Goal: Navigation & Orientation: Find specific page/section

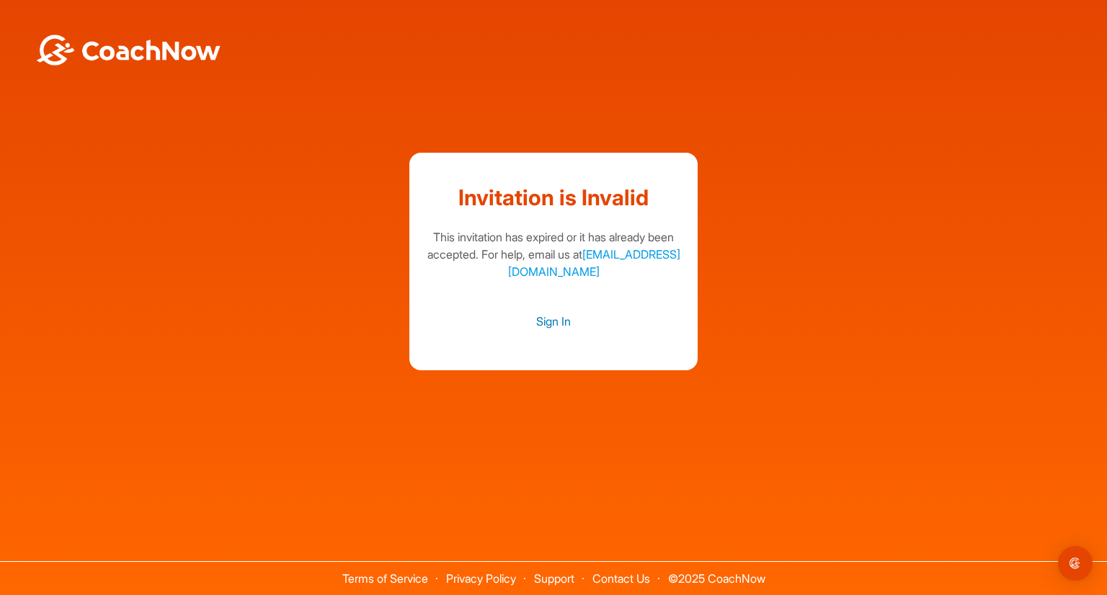
drag, startPoint x: 0, startPoint y: 0, endPoint x: 553, endPoint y: 324, distance: 640.6
click at [553, 324] on link "Sign In" at bounding box center [554, 321] width 260 height 19
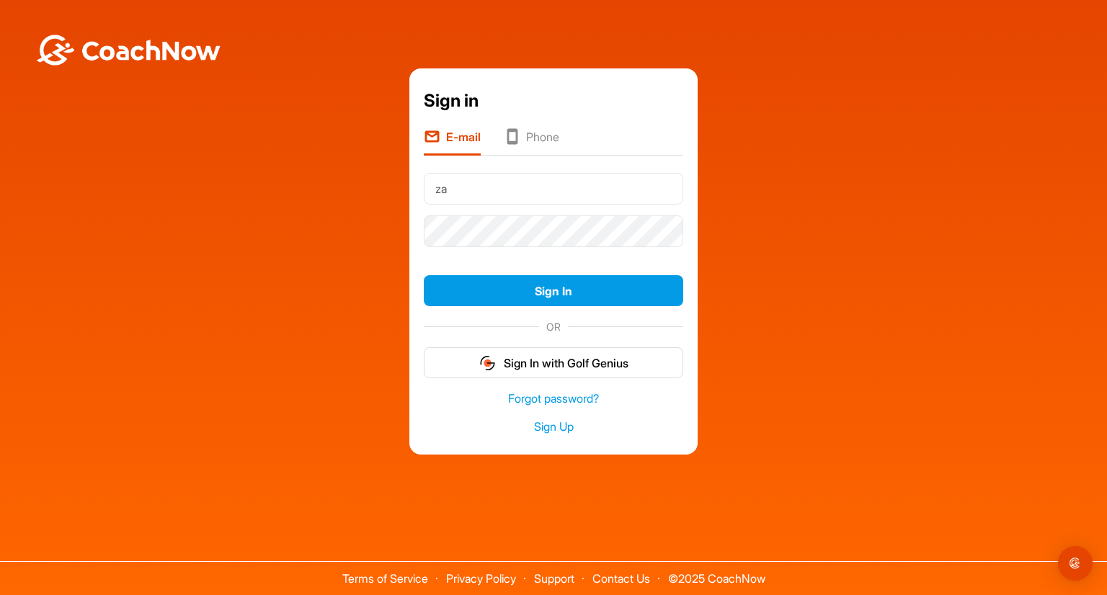
type input "[EMAIL_ADDRESS][DOMAIN_NAME]"
click at [424, 275] on button "Sign In" at bounding box center [554, 290] width 260 height 31
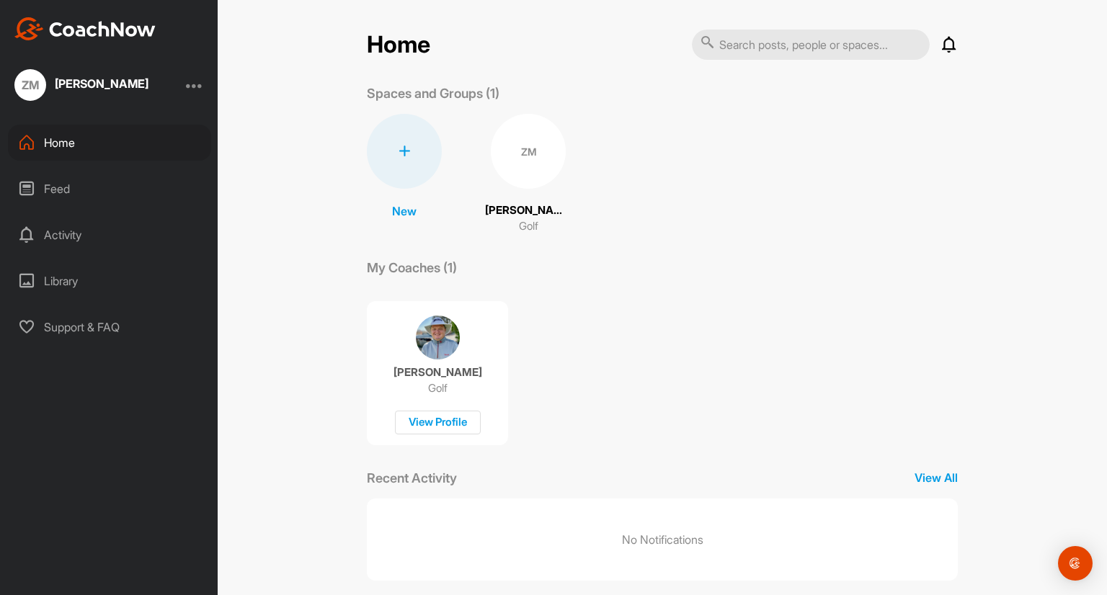
click at [520, 166] on div "ZM" at bounding box center [528, 151] width 75 height 75
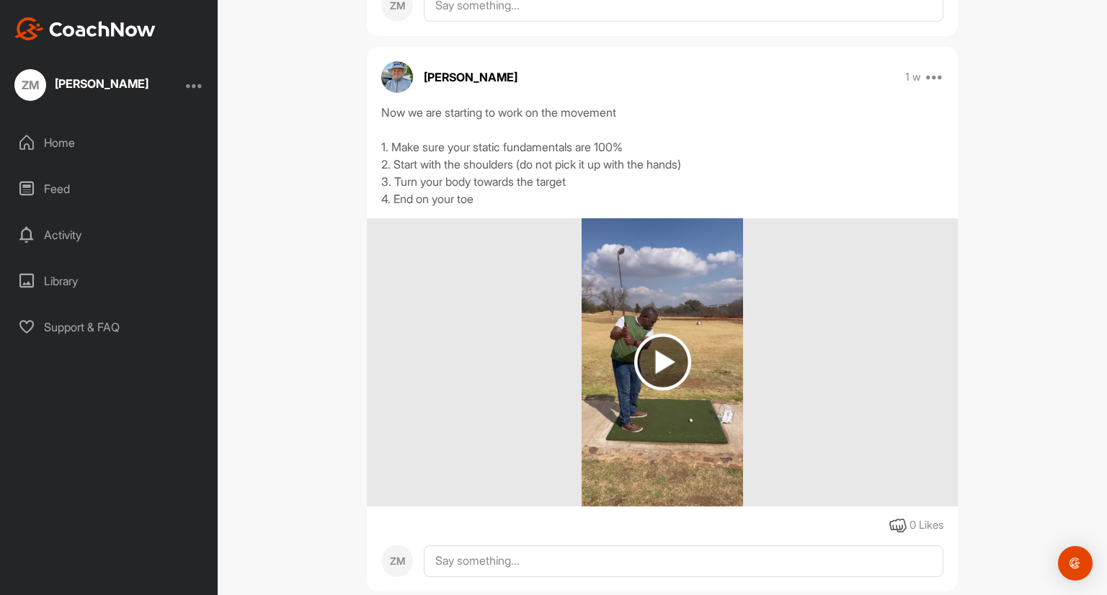
scroll to position [745, 0]
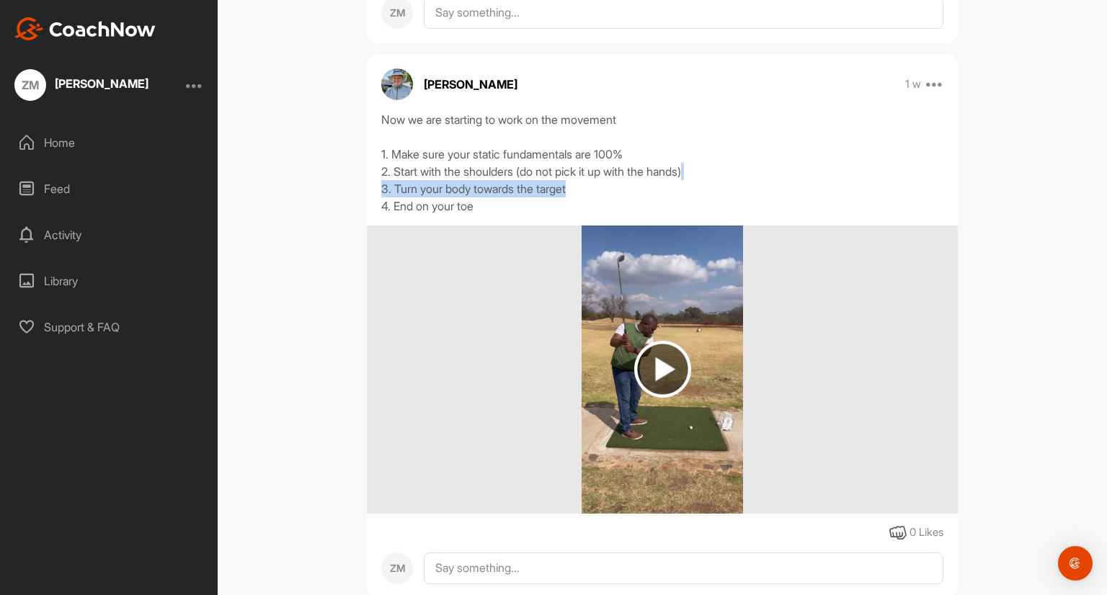
drag, startPoint x: 1030, startPoint y: 183, endPoint x: 1029, endPoint y: 175, distance: 8.0
click at [1029, 175] on div "ZM [PERSON_NAME] Bookings Golf Space Settings Your Notifications Leave Space Ti…" at bounding box center [663, 297] width 890 height 595
click at [774, 186] on div "Now we are starting to work on the movement 1. Make sure your static fundamenta…" at bounding box center [662, 163] width 562 height 104
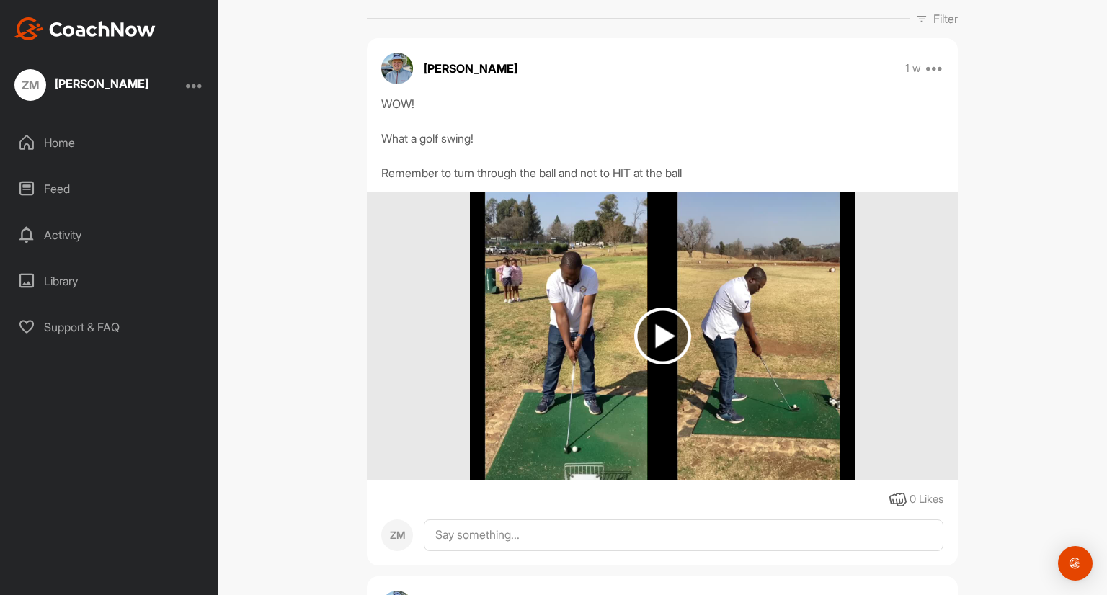
scroll to position [229, 0]
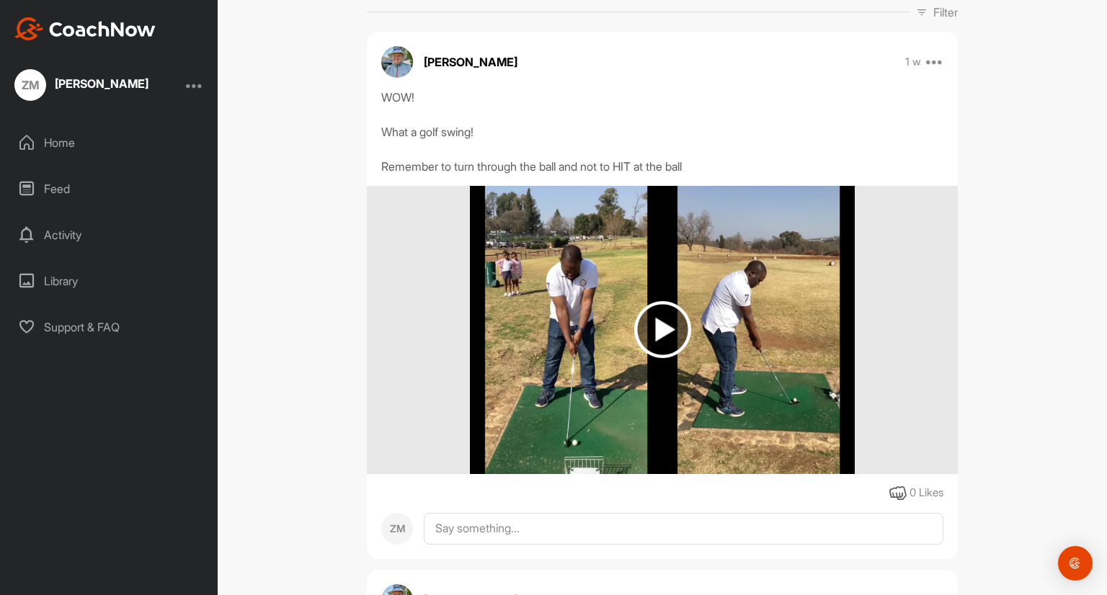
click at [653, 328] on img at bounding box center [662, 329] width 57 height 57
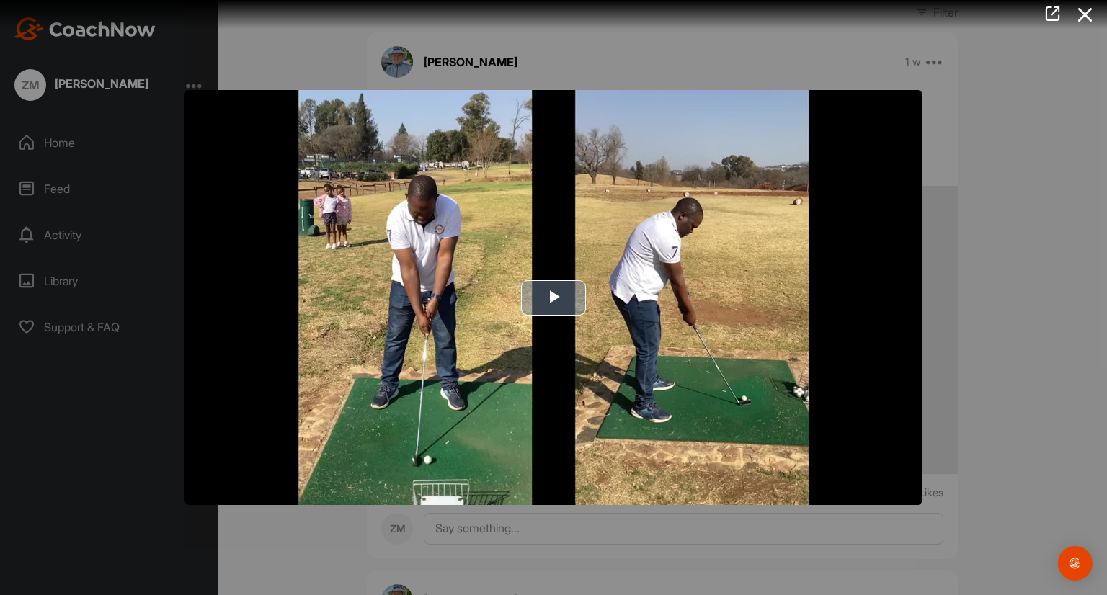
click at [554, 298] on span "Video Player" at bounding box center [554, 298] width 0 height 0
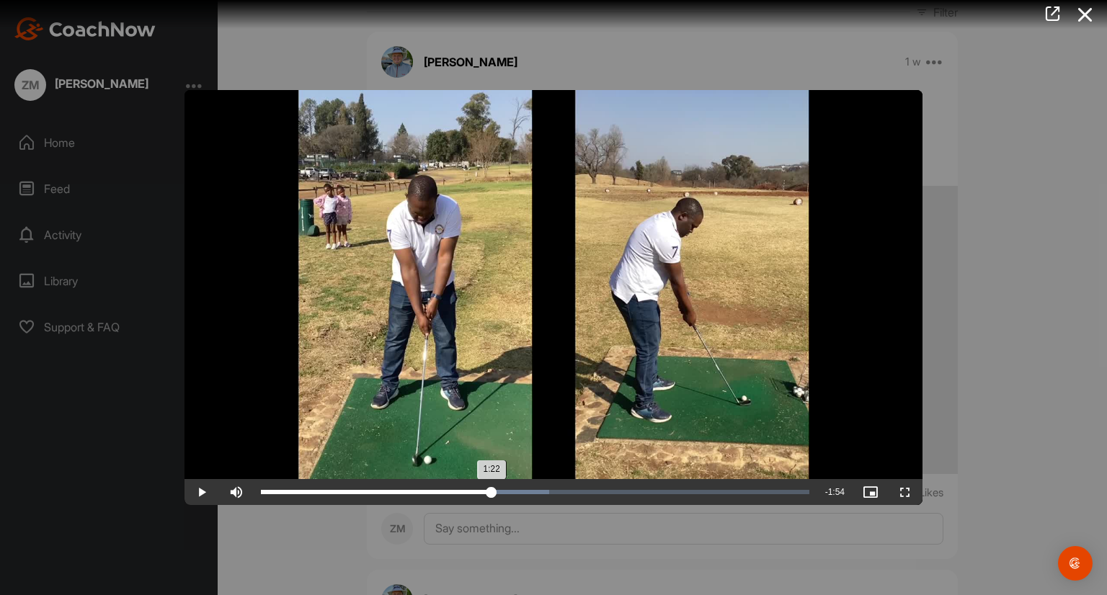
click at [492, 490] on div "Loaded : 52.64% 1:22 1:22" at bounding box center [535, 492] width 549 height 4
drag, startPoint x: 499, startPoint y: 492, endPoint x: 637, endPoint y: 495, distance: 138.4
click at [637, 495] on div "Loaded : 52.64% 2:13 2:12" at bounding box center [535, 492] width 563 height 26
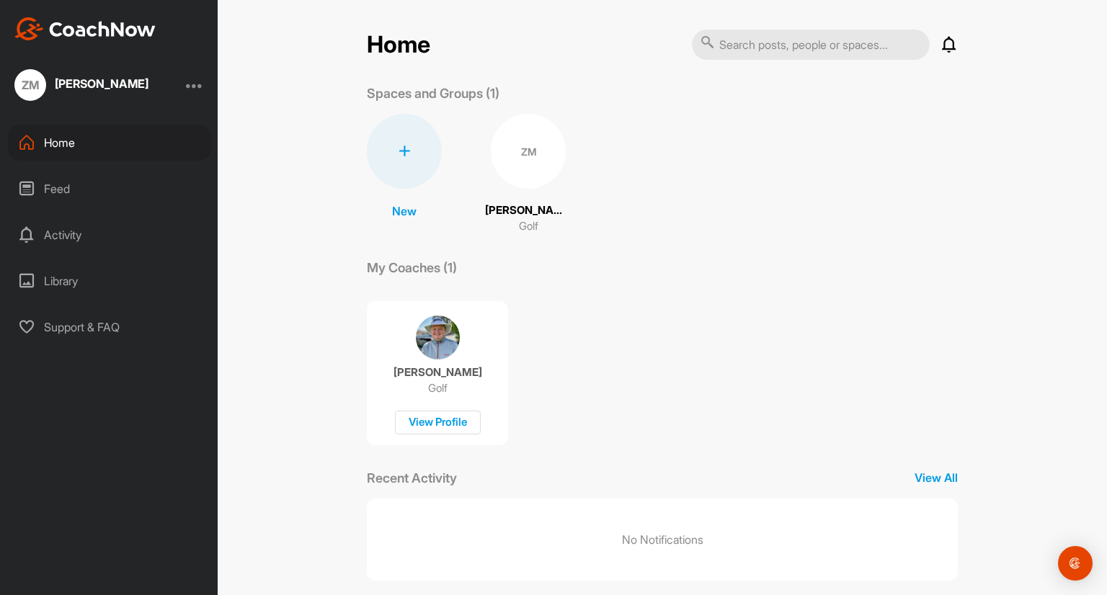
click at [395, 208] on p "New" at bounding box center [404, 211] width 25 height 17
click at [397, 173] on div at bounding box center [404, 151] width 75 height 75
click at [932, 482] on p "View All" at bounding box center [936, 477] width 43 height 17
